Goal: Find specific page/section: Find specific page/section

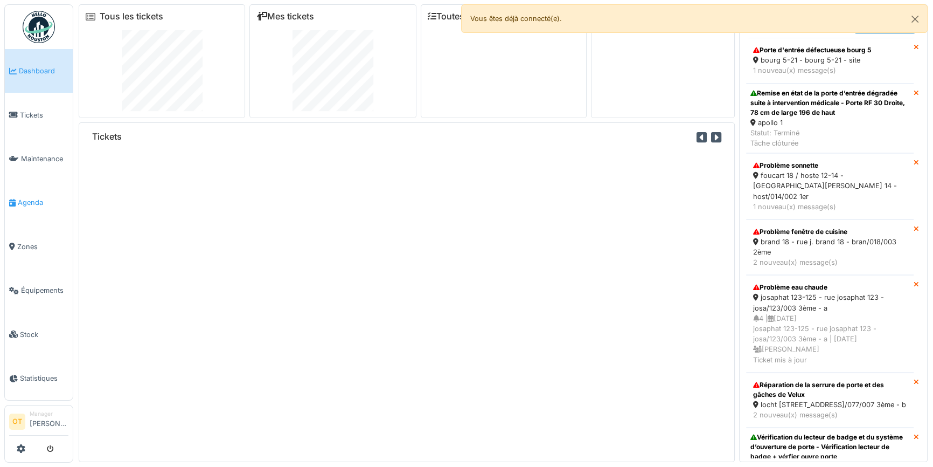
click at [22, 198] on span "Agenda" at bounding box center [43, 202] width 51 height 10
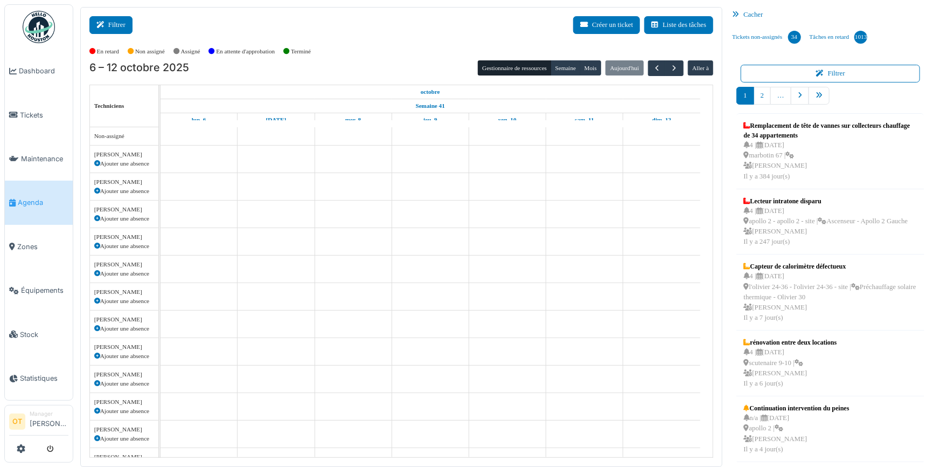
click at [103, 22] on icon at bounding box center [102, 25] width 12 height 7
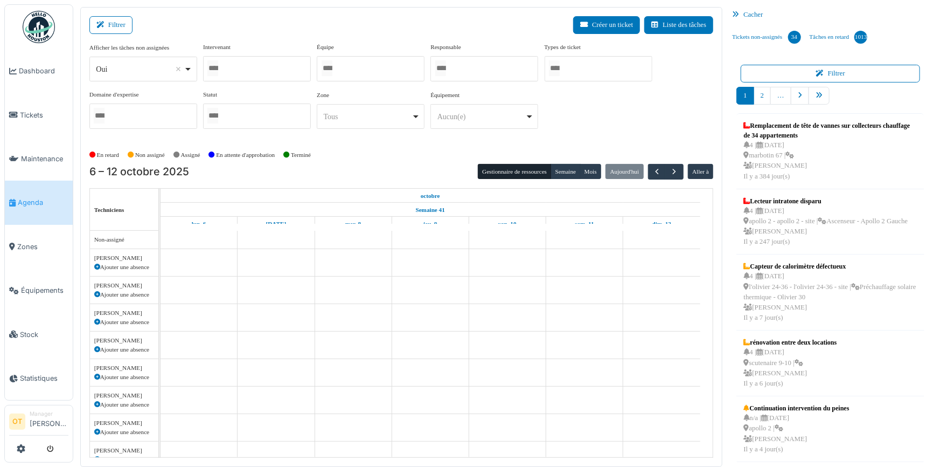
click at [193, 68] on div "*** Oui Remove item" at bounding box center [143, 69] width 108 height 25
select select "**"
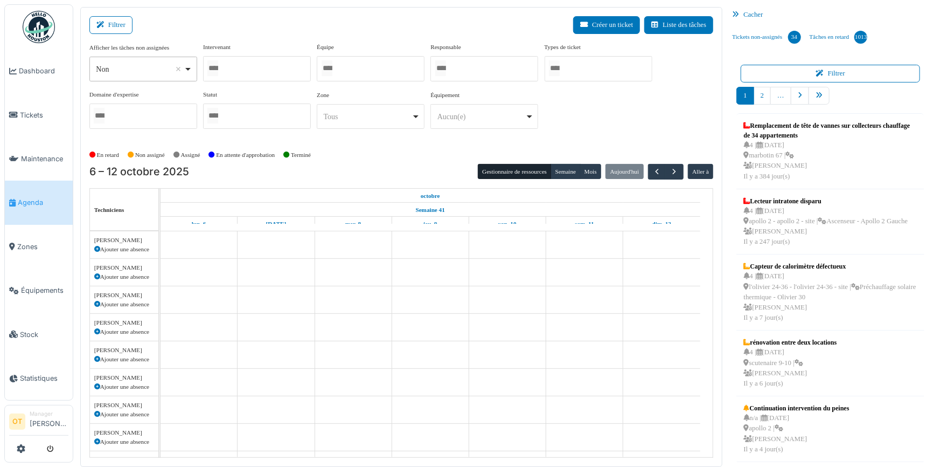
click at [263, 70] on div at bounding box center [257, 68] width 108 height 25
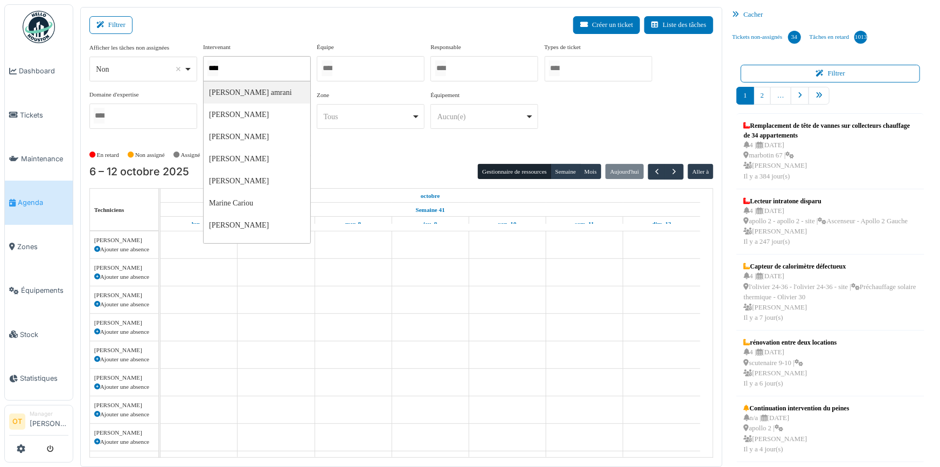
type input "*****"
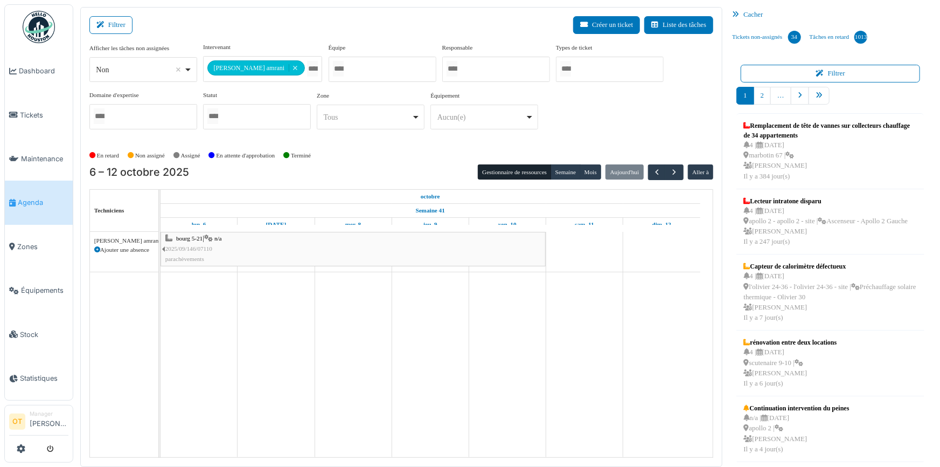
click at [368, 33] on div "Filtrer Créer un ticket Liste des tâches" at bounding box center [401, 29] width 625 height 26
click at [565, 173] on button "Semaine" at bounding box center [566, 171] width 30 height 15
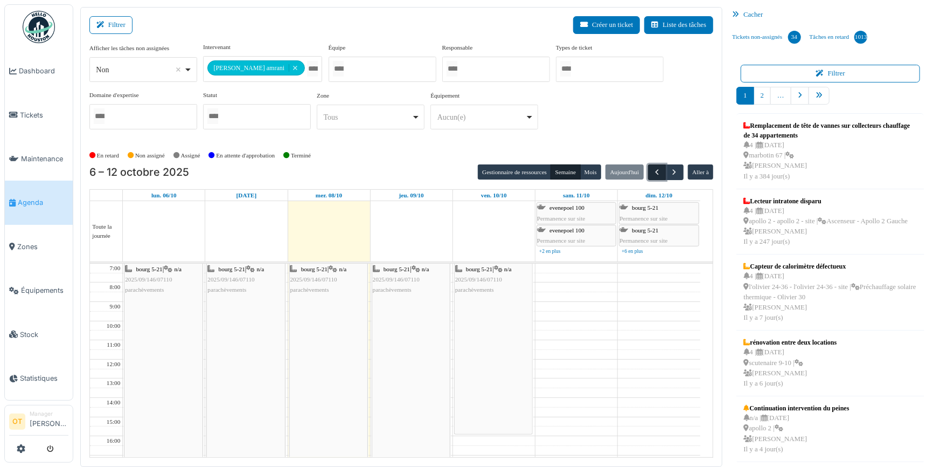
click at [653, 174] on span "button" at bounding box center [657, 172] width 9 height 9
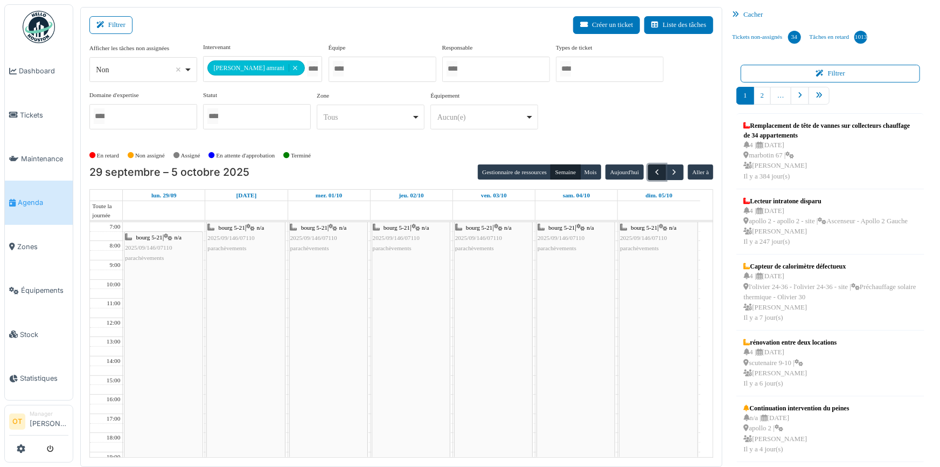
click at [653, 174] on span "button" at bounding box center [657, 172] width 9 height 9
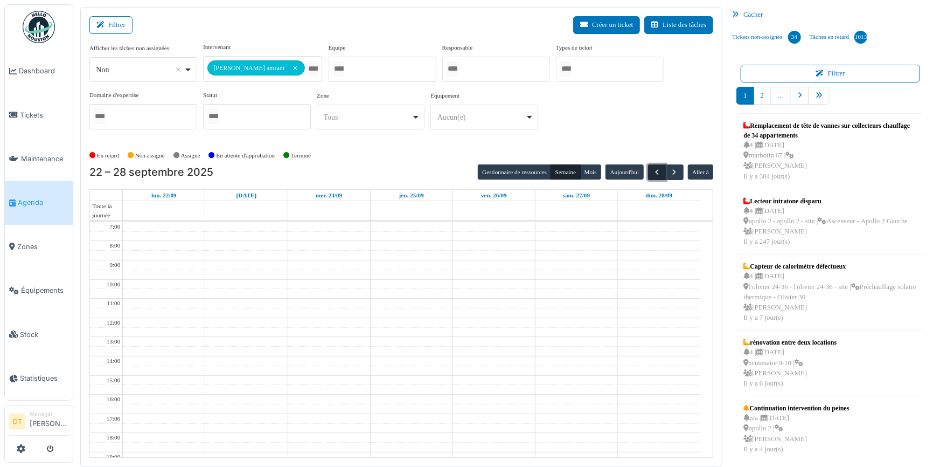
click at [653, 174] on span "button" at bounding box center [657, 172] width 9 height 9
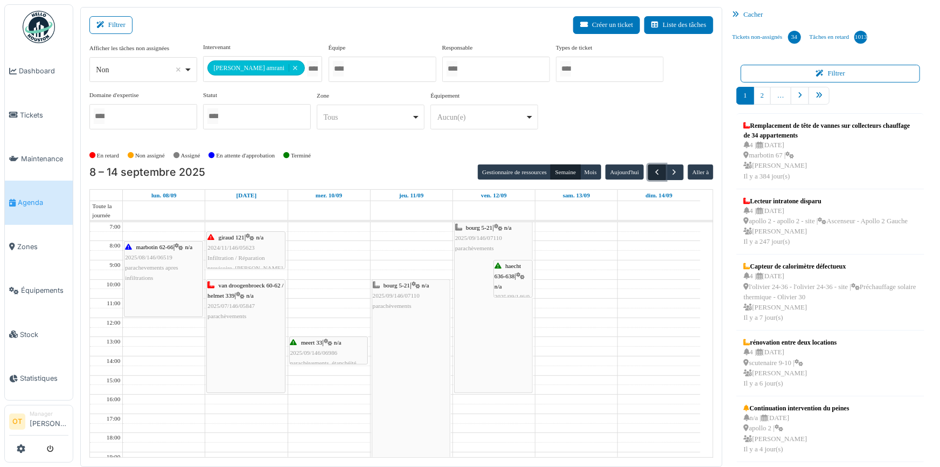
click at [653, 174] on span "button" at bounding box center [657, 172] width 9 height 9
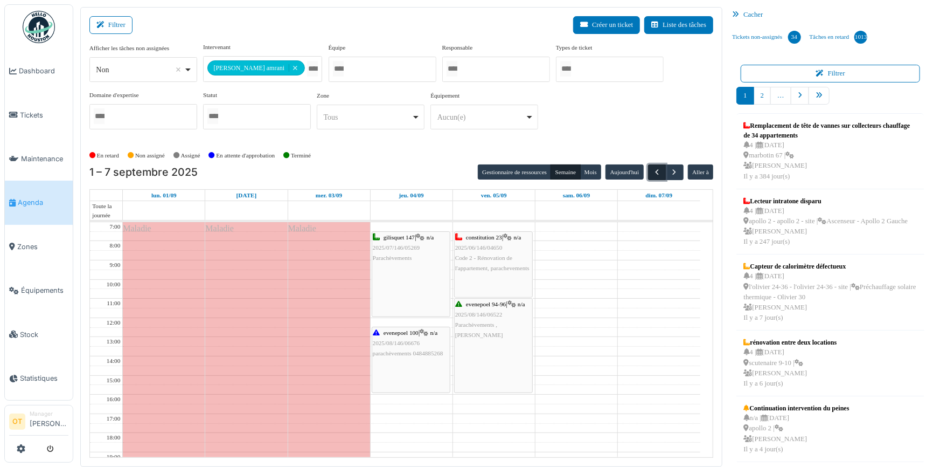
click at [653, 174] on span "button" at bounding box center [657, 172] width 9 height 9
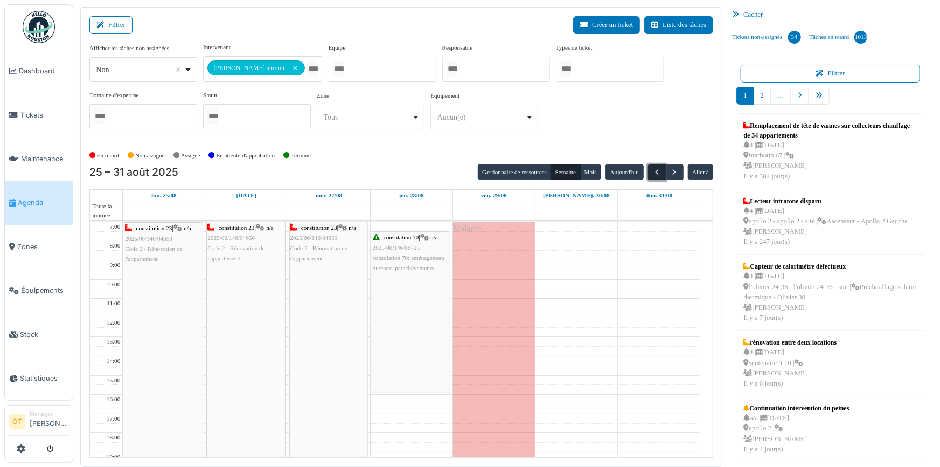
click at [653, 174] on span "button" at bounding box center [657, 172] width 9 height 9
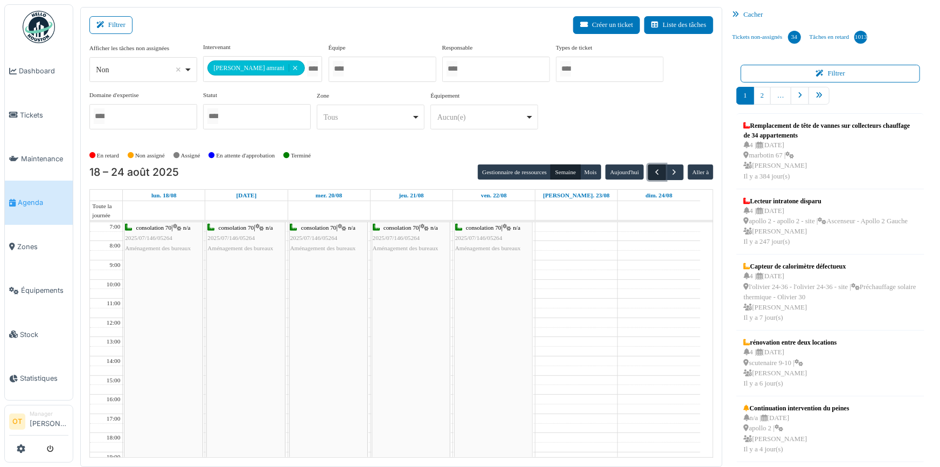
click at [653, 174] on span "button" at bounding box center [657, 172] width 9 height 9
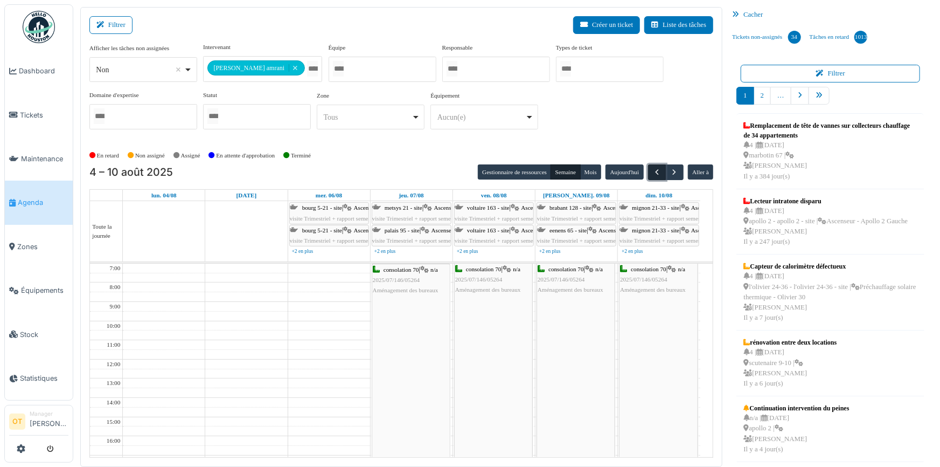
click at [653, 174] on span "button" at bounding box center [657, 172] width 9 height 9
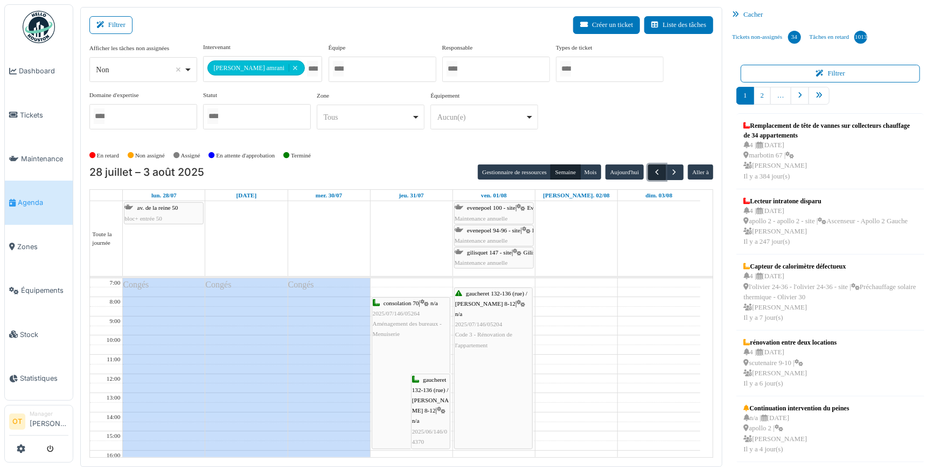
click at [653, 174] on span "button" at bounding box center [657, 172] width 9 height 9
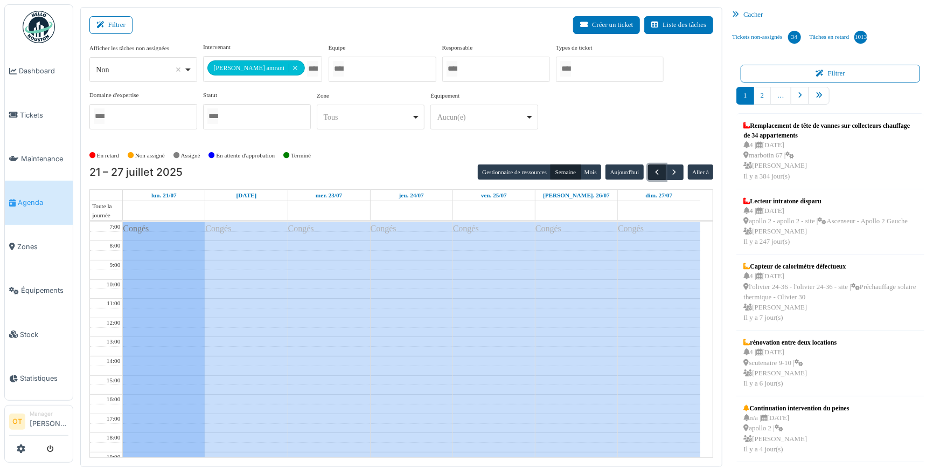
click at [653, 174] on span "button" at bounding box center [657, 172] width 9 height 9
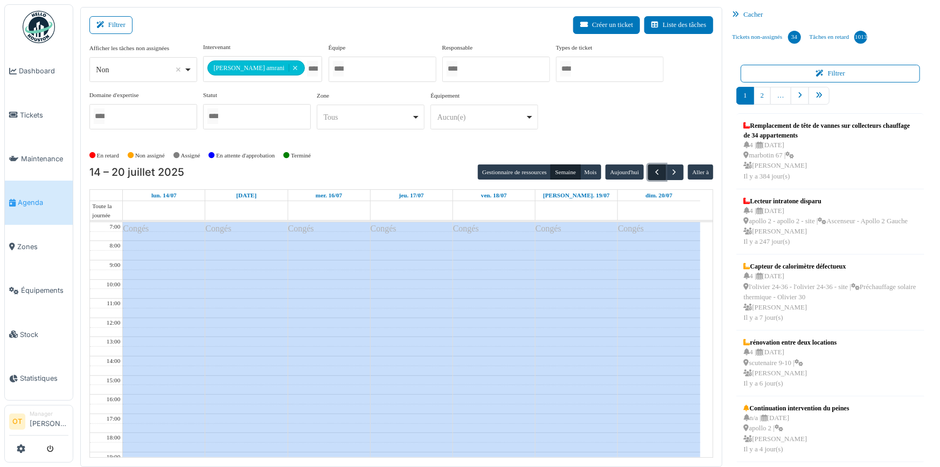
click at [653, 174] on span "button" at bounding box center [657, 172] width 9 height 9
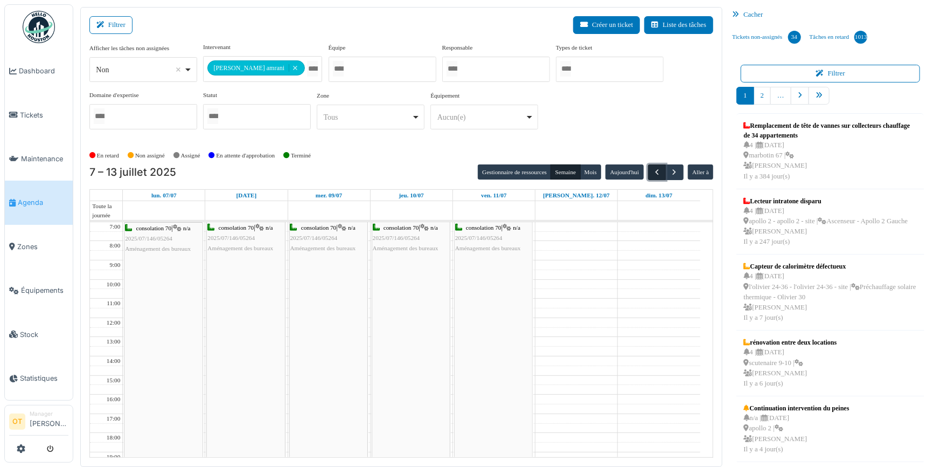
click at [653, 170] on span "button" at bounding box center [657, 172] width 9 height 9
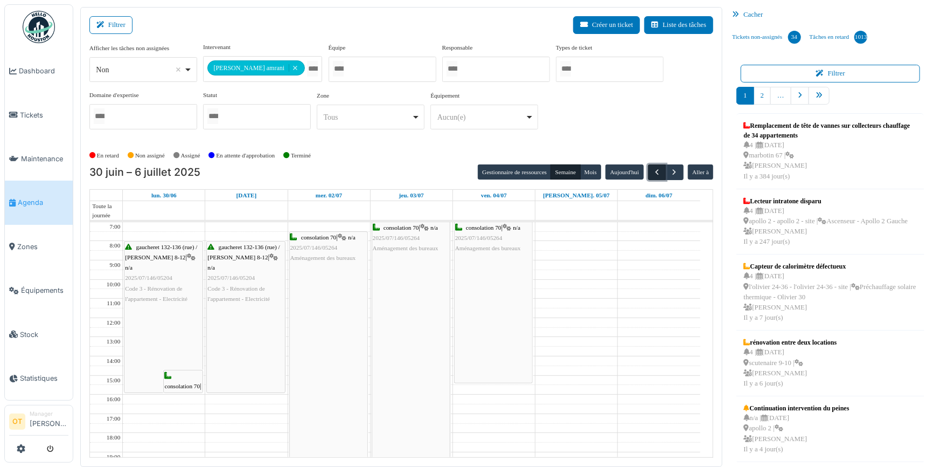
click at [653, 170] on span "button" at bounding box center [657, 172] width 9 height 9
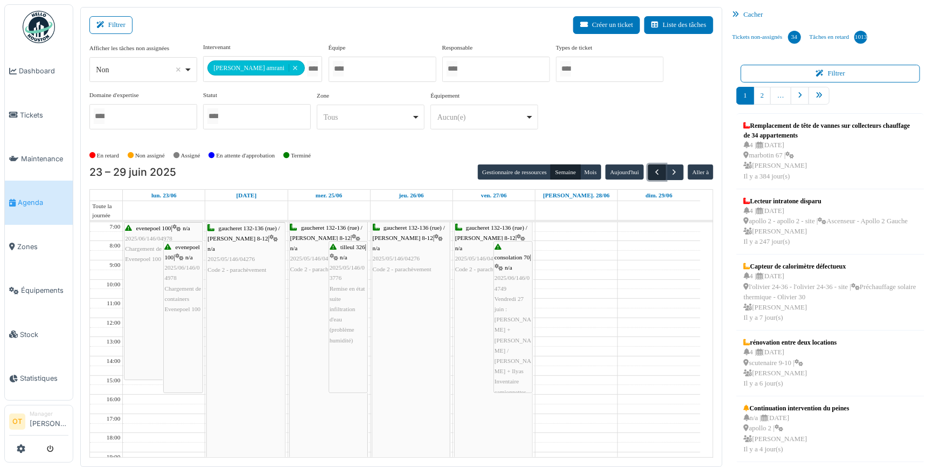
click at [653, 170] on span "button" at bounding box center [657, 172] width 9 height 9
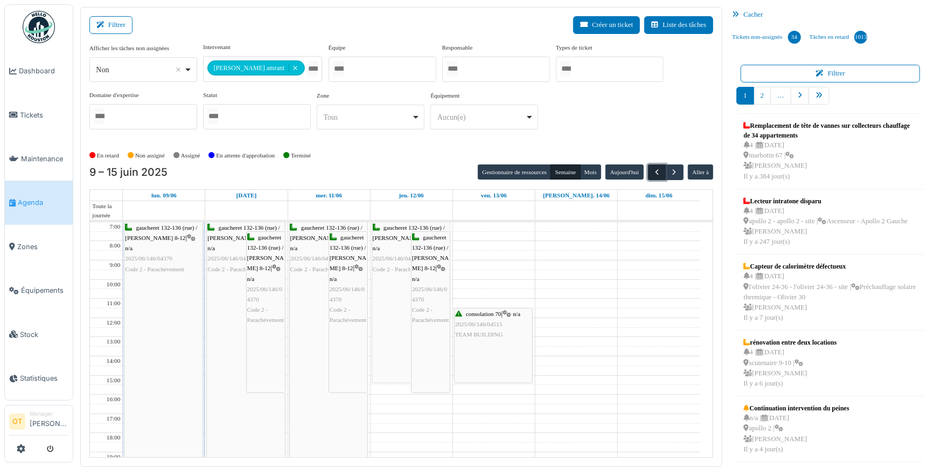
click at [653, 170] on span "button" at bounding box center [657, 172] width 9 height 9
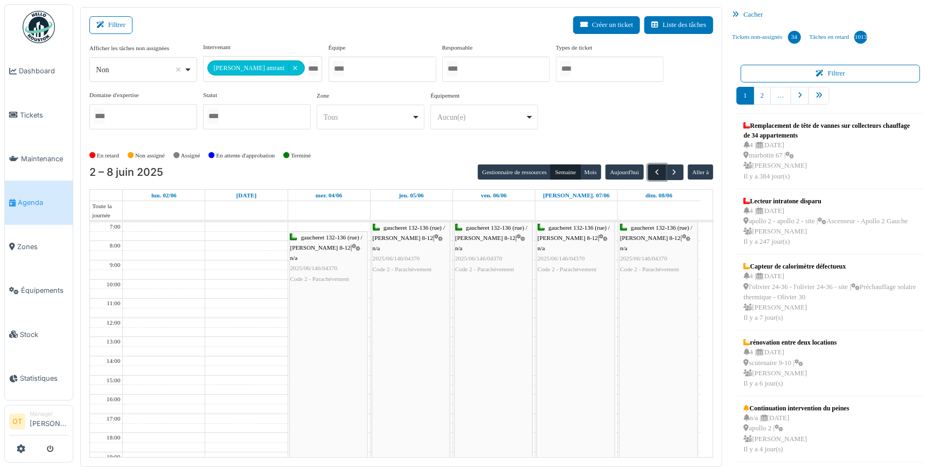
click at [653, 170] on span "button" at bounding box center [657, 172] width 9 height 9
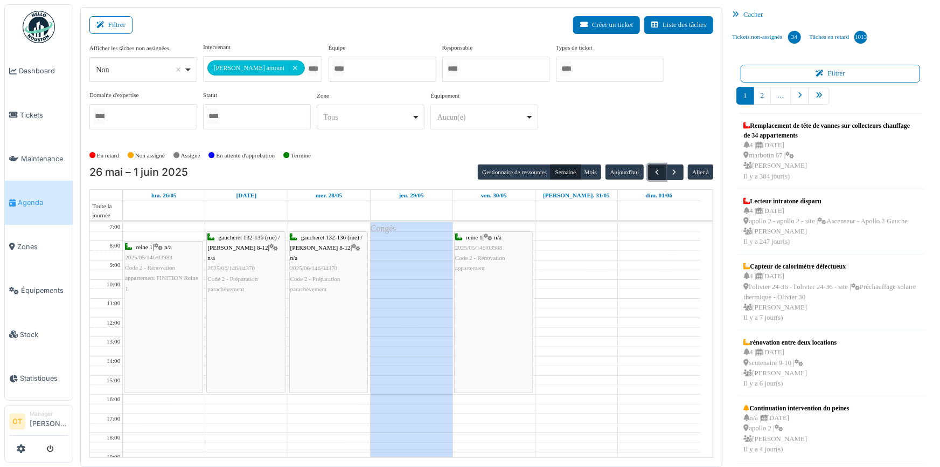
click at [653, 170] on span "button" at bounding box center [657, 172] width 9 height 9
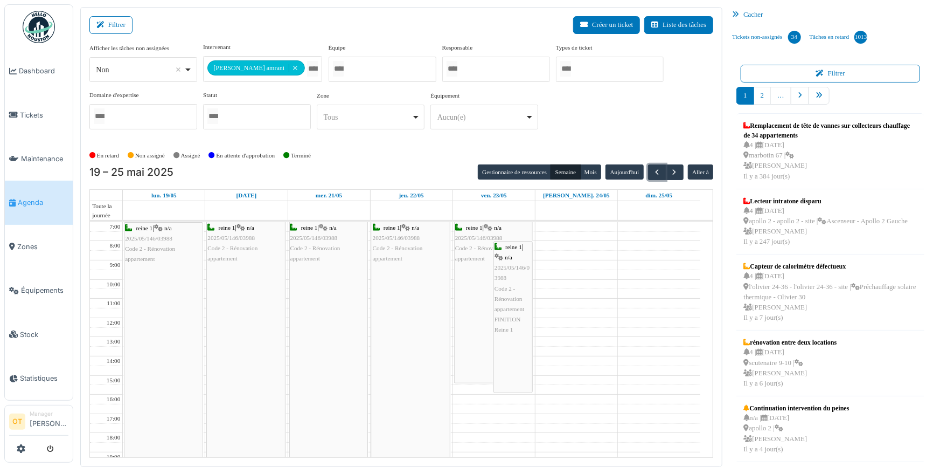
click at [417, 269] on div "reine 1 | n/a 2025/05/146/03988 Code 2 - Rénovation appartement" at bounding box center [411, 383] width 78 height 323
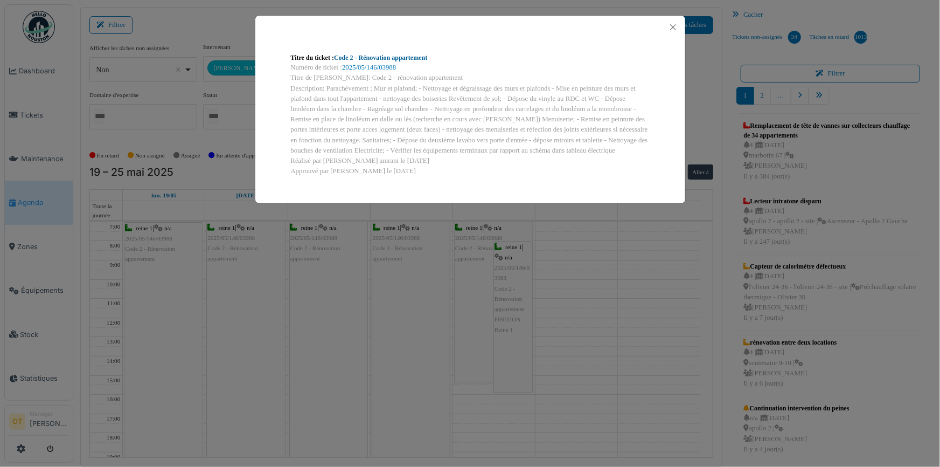
click at [418, 59] on link "Code 2 - Rénovation appartement" at bounding box center [380, 58] width 93 height 8
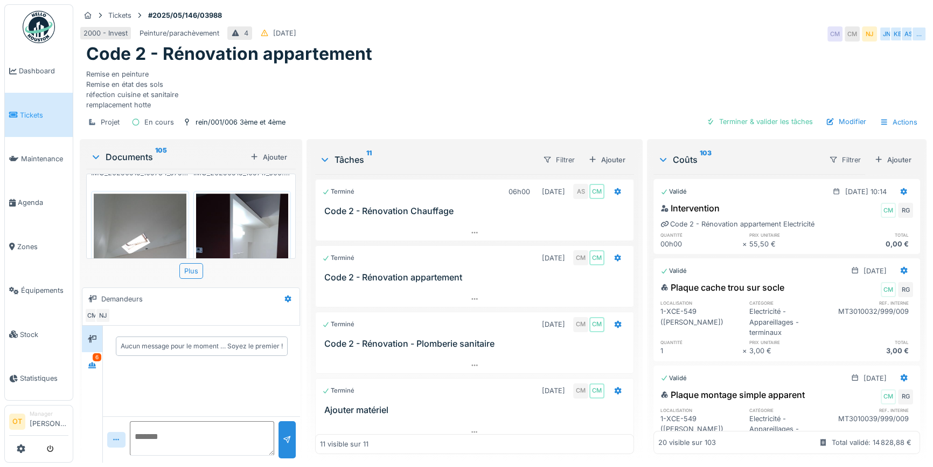
scroll to position [1322, 0]
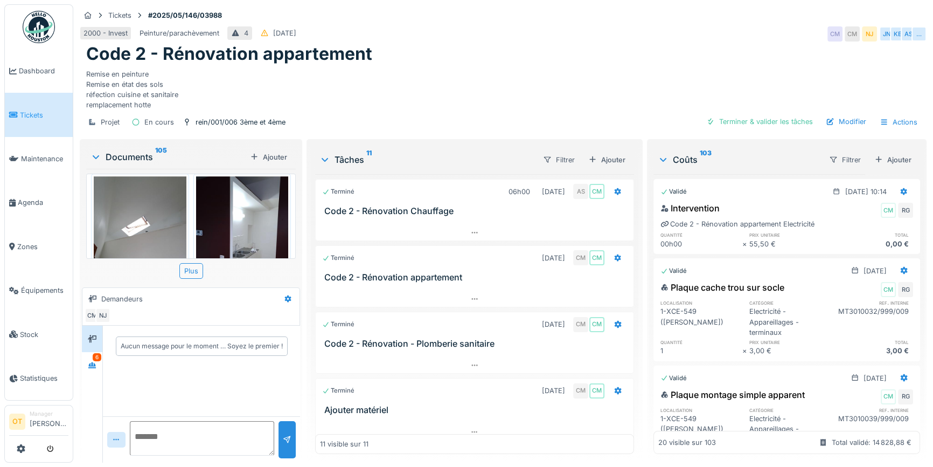
click at [230, 205] on img at bounding box center [242, 237] width 93 height 123
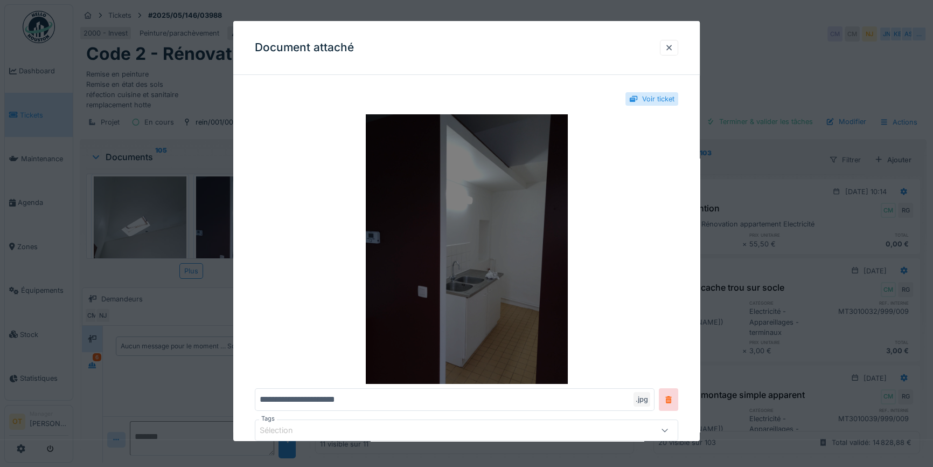
click at [494, 288] on img at bounding box center [467, 248] width 424 height 269
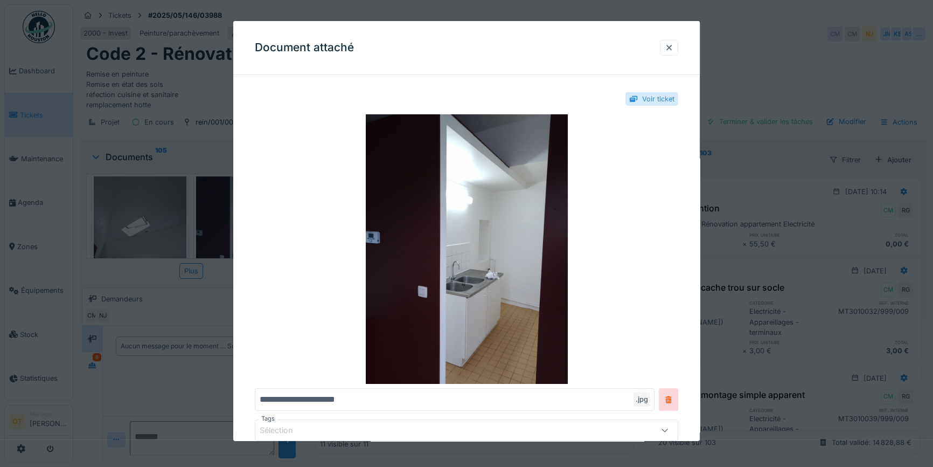
click at [748, 282] on div at bounding box center [466, 233] width 933 height 467
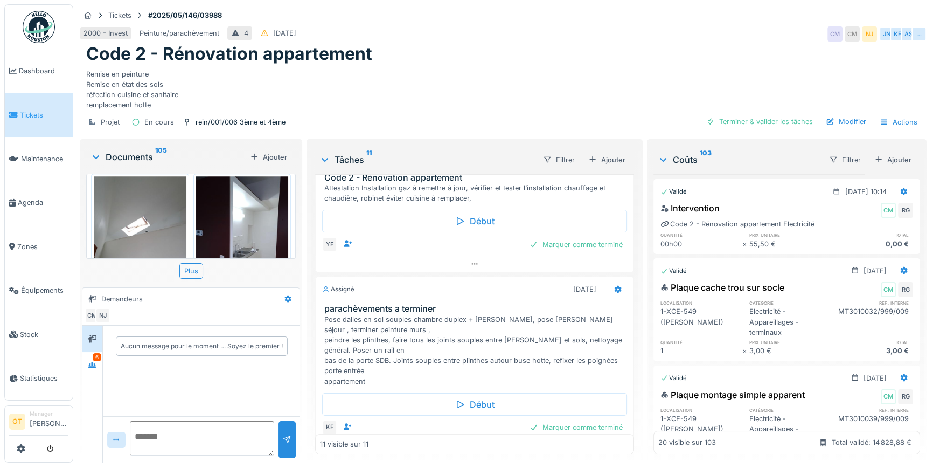
scroll to position [679, 0]
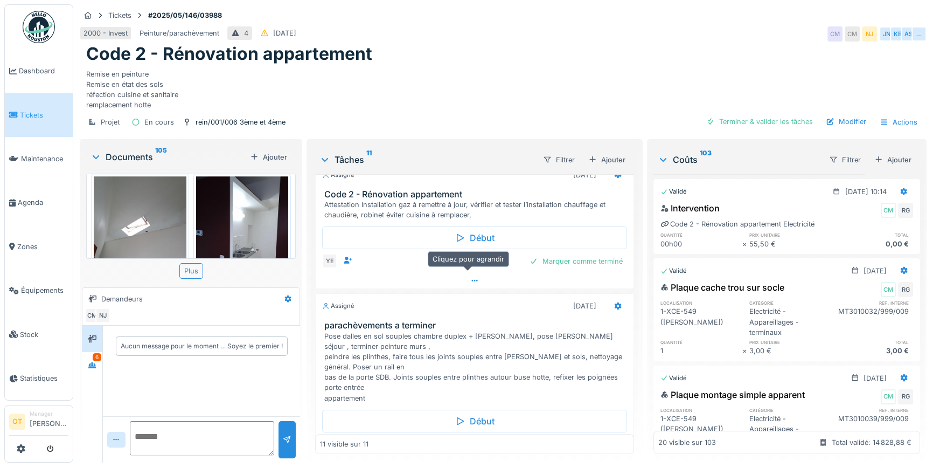
click at [471, 273] on div at bounding box center [475, 281] width 318 height 16
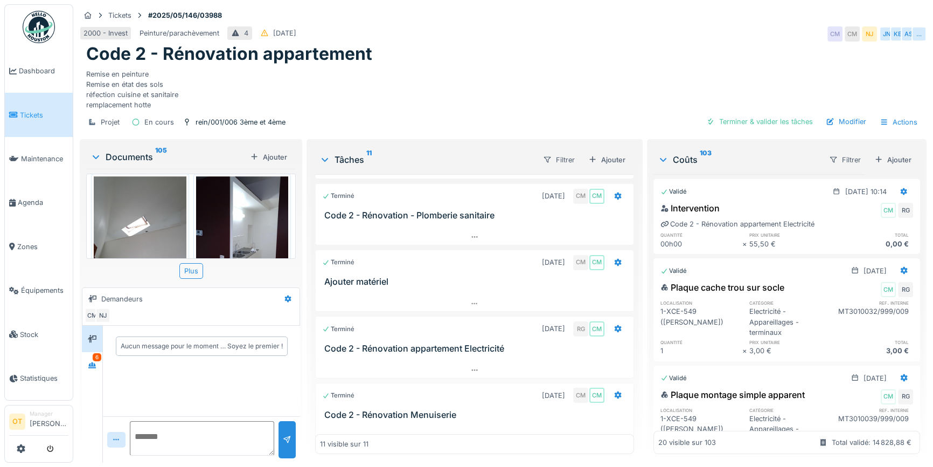
scroll to position [95, 0]
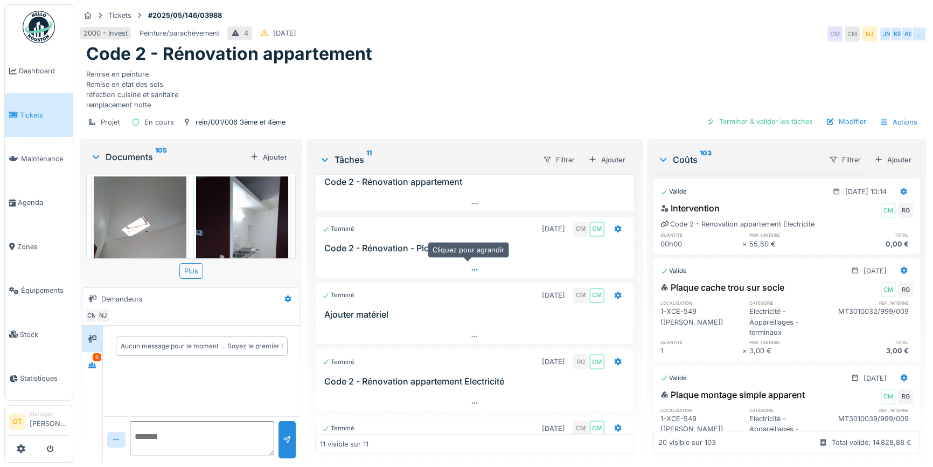
click at [458, 265] on div at bounding box center [475, 270] width 318 height 16
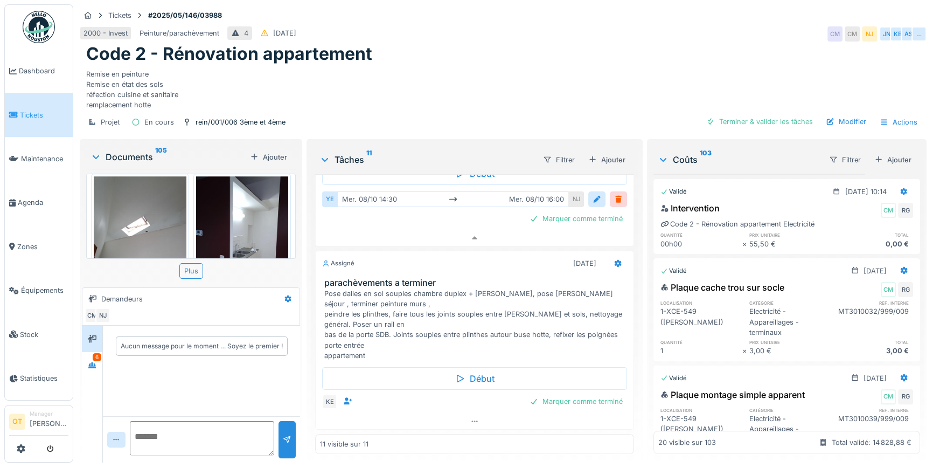
scroll to position [862, 0]
click at [472, 418] on icon at bounding box center [474, 421] width 9 height 7
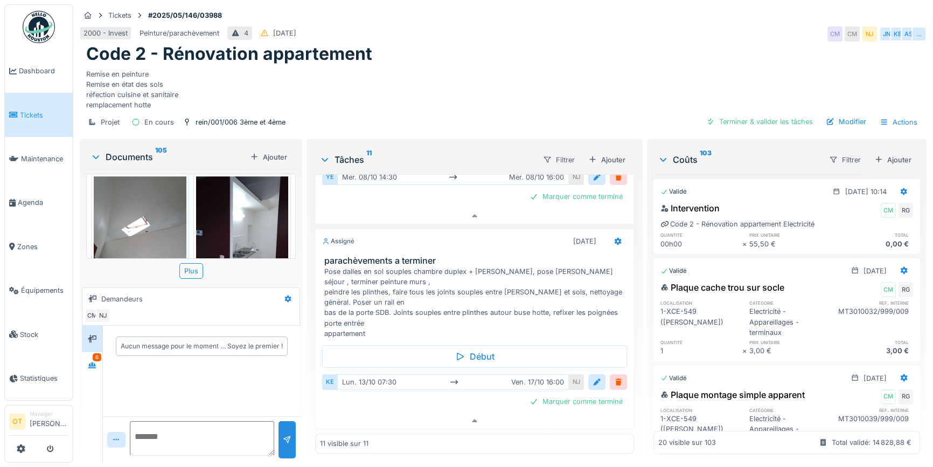
scroll to position [884, 0]
